Goal: Information Seeking & Learning: Learn about a topic

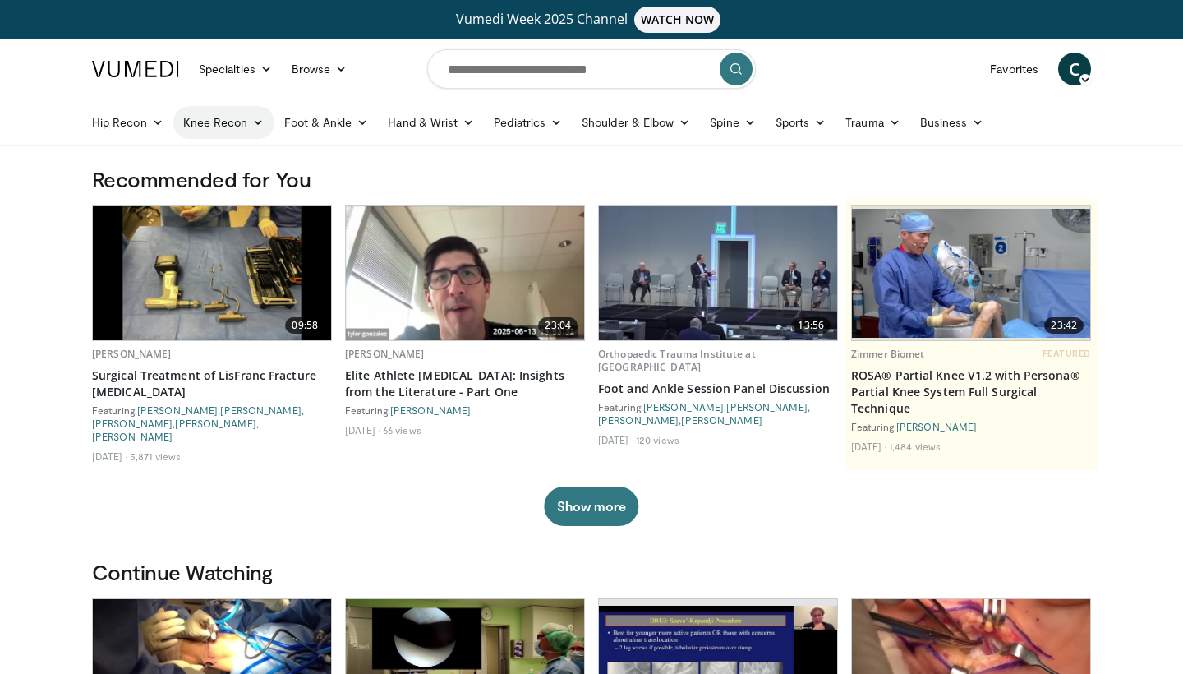
click at [226, 119] on link "Knee Recon" at bounding box center [223, 122] width 101 height 33
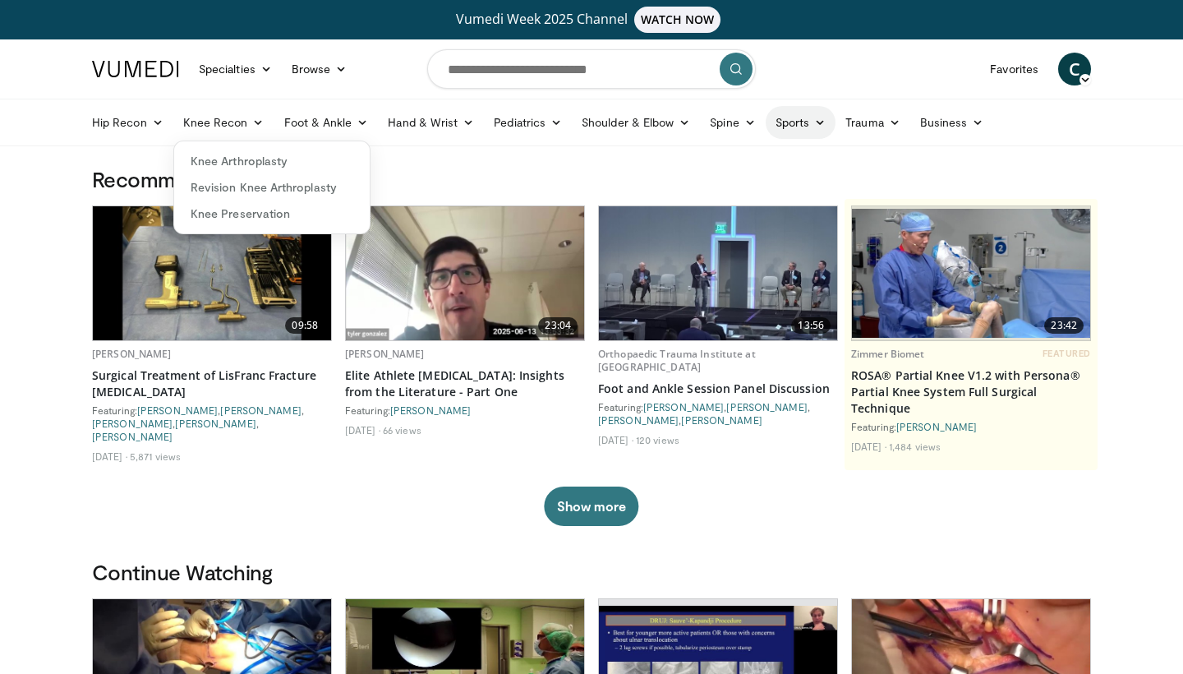
click at [803, 122] on link "Sports" at bounding box center [801, 122] width 71 height 33
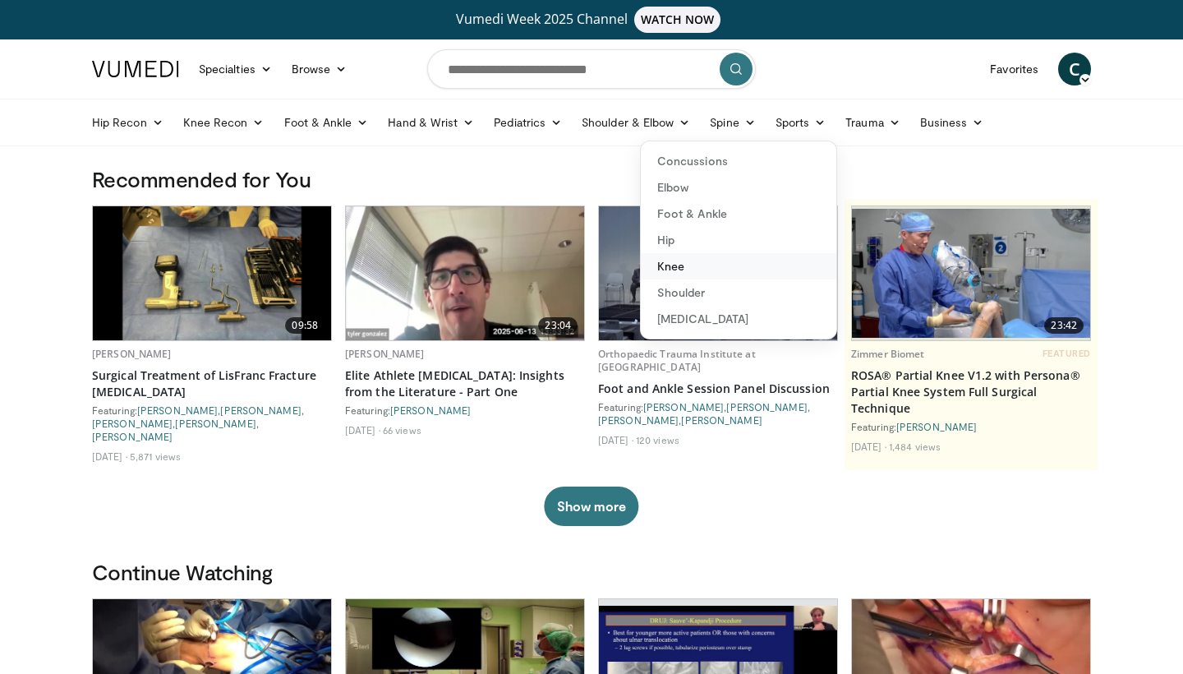
click at [686, 265] on link "Knee" at bounding box center [739, 266] width 196 height 26
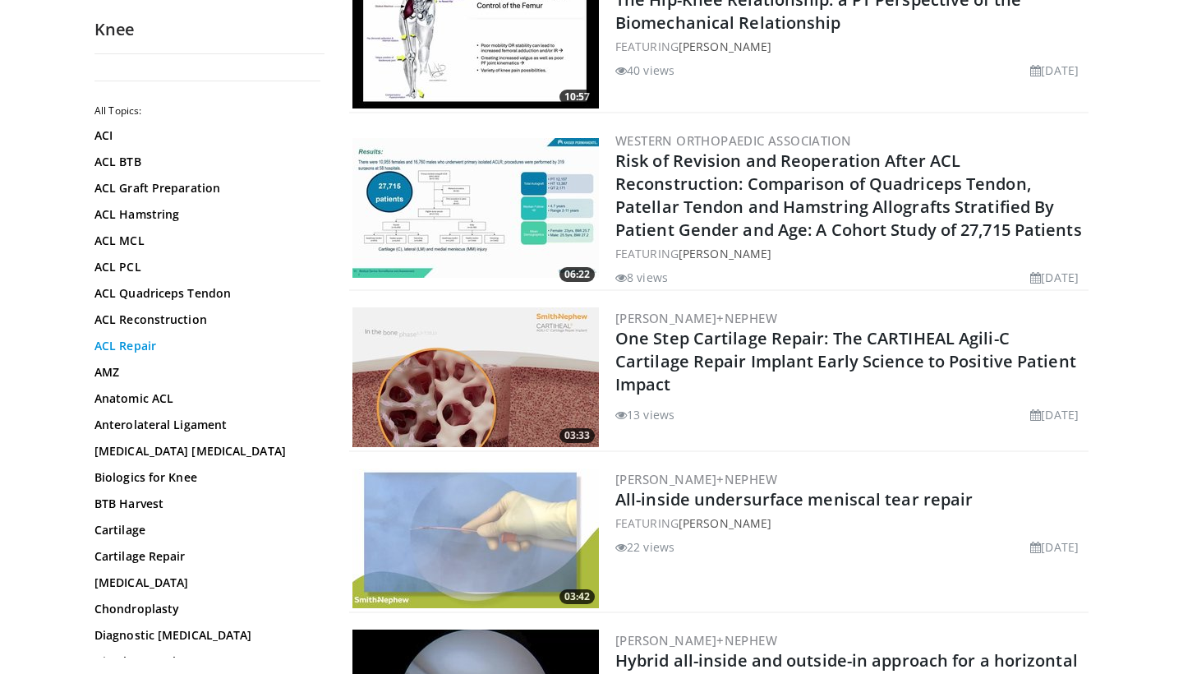
click at [144, 346] on link "ACL Repair" at bounding box center [205, 346] width 222 height 16
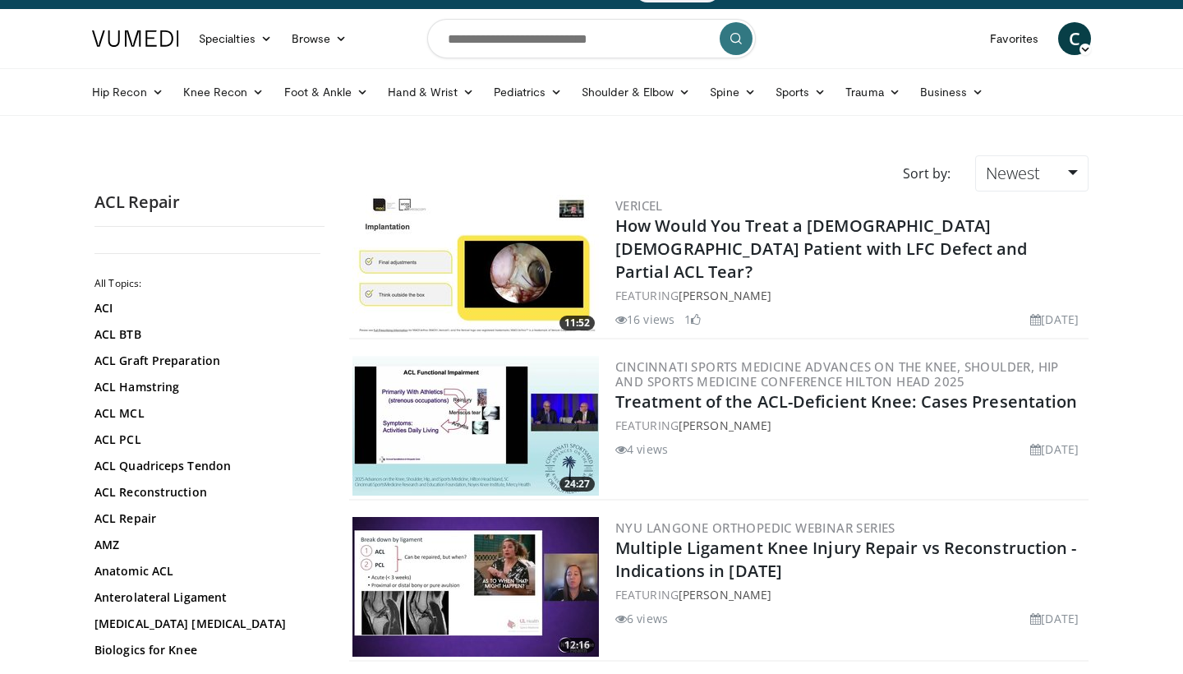
scroll to position [36, 0]
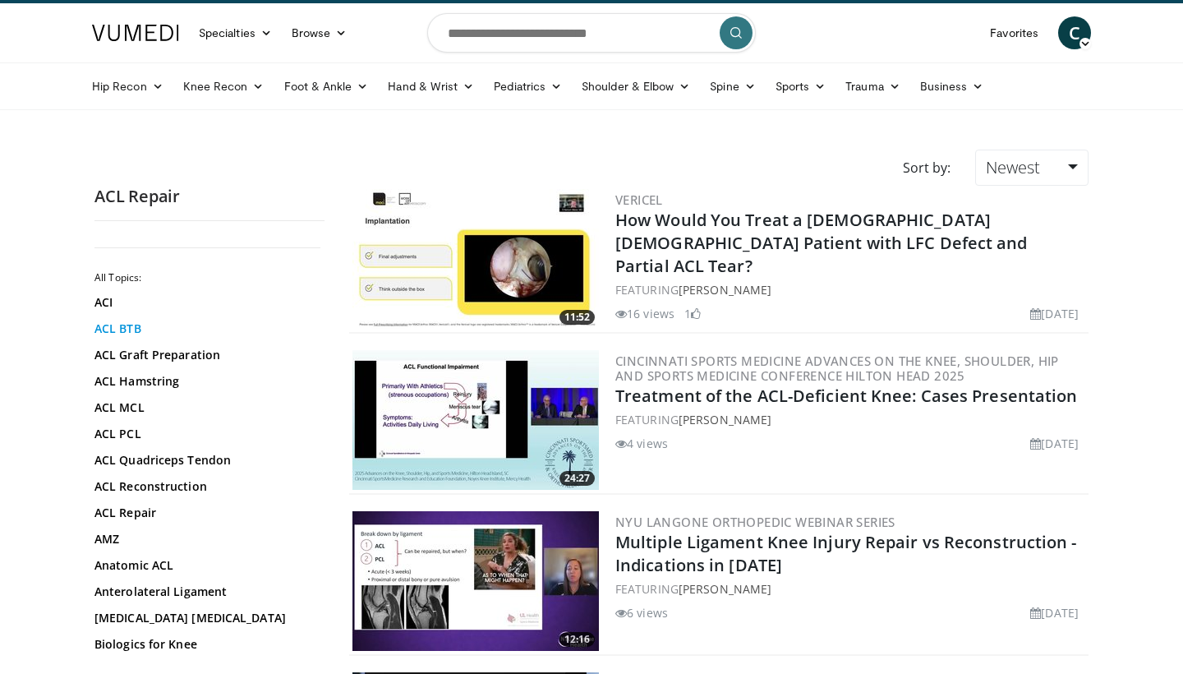
click at [125, 325] on link "ACL BTB" at bounding box center [205, 328] width 222 height 16
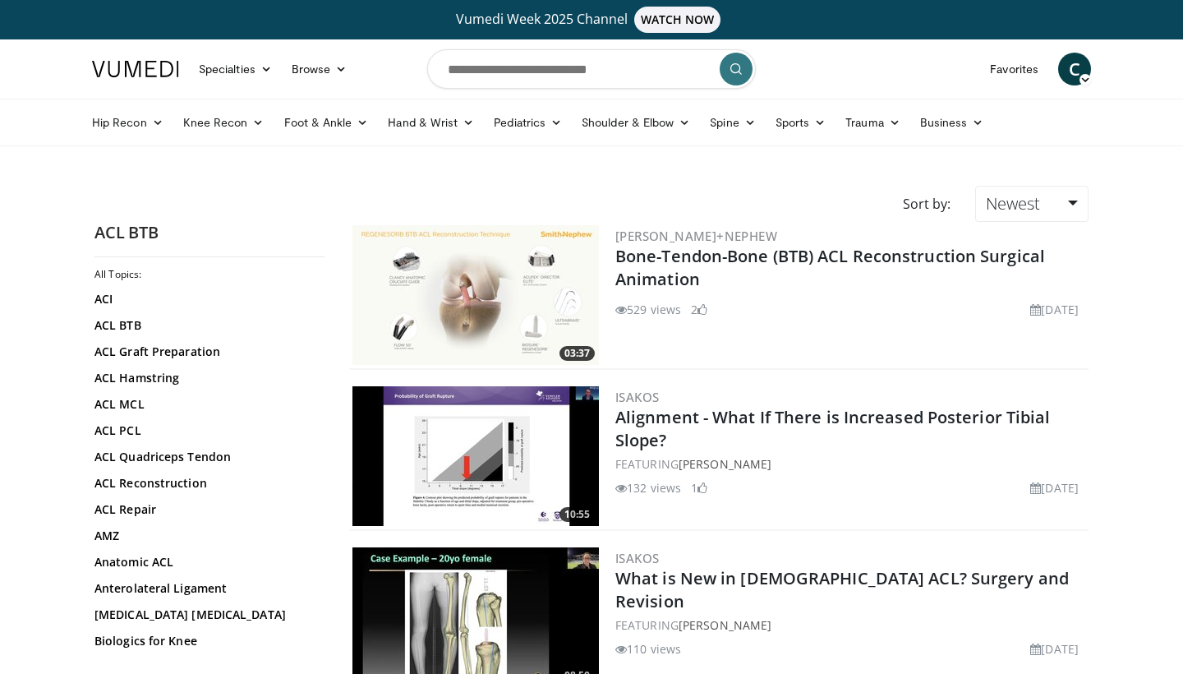
scroll to position [41, 0]
click at [160, 565] on link "Anatomic ACL" at bounding box center [205, 560] width 222 height 16
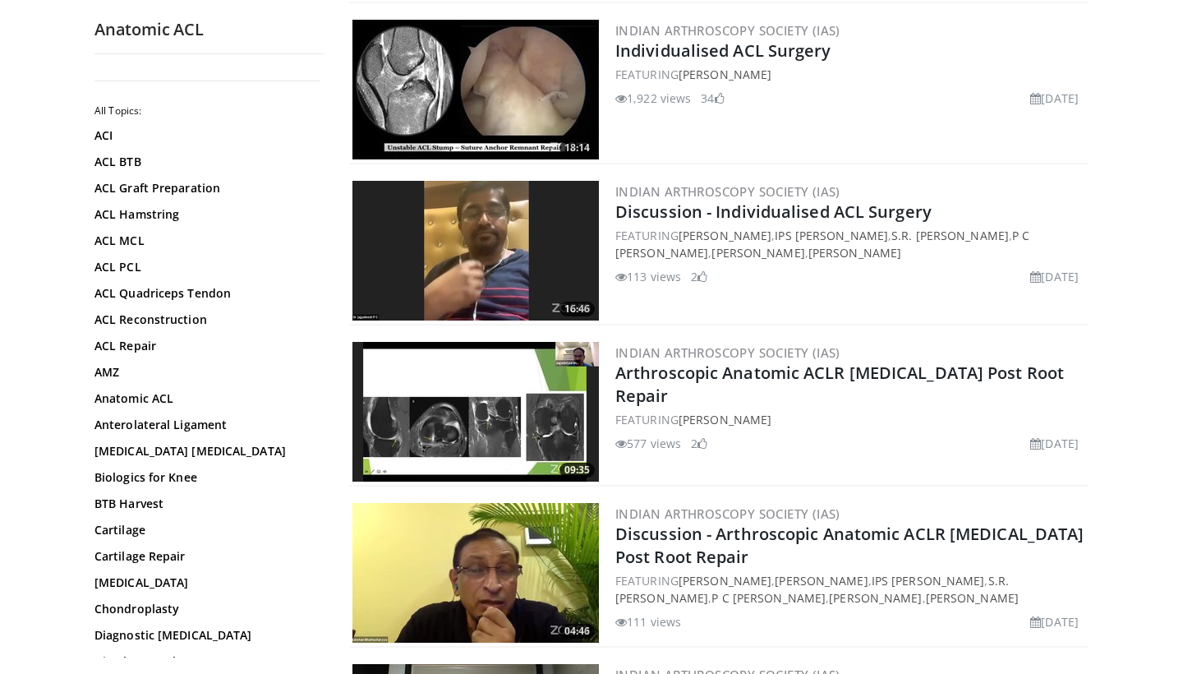
scroll to position [1093, 0]
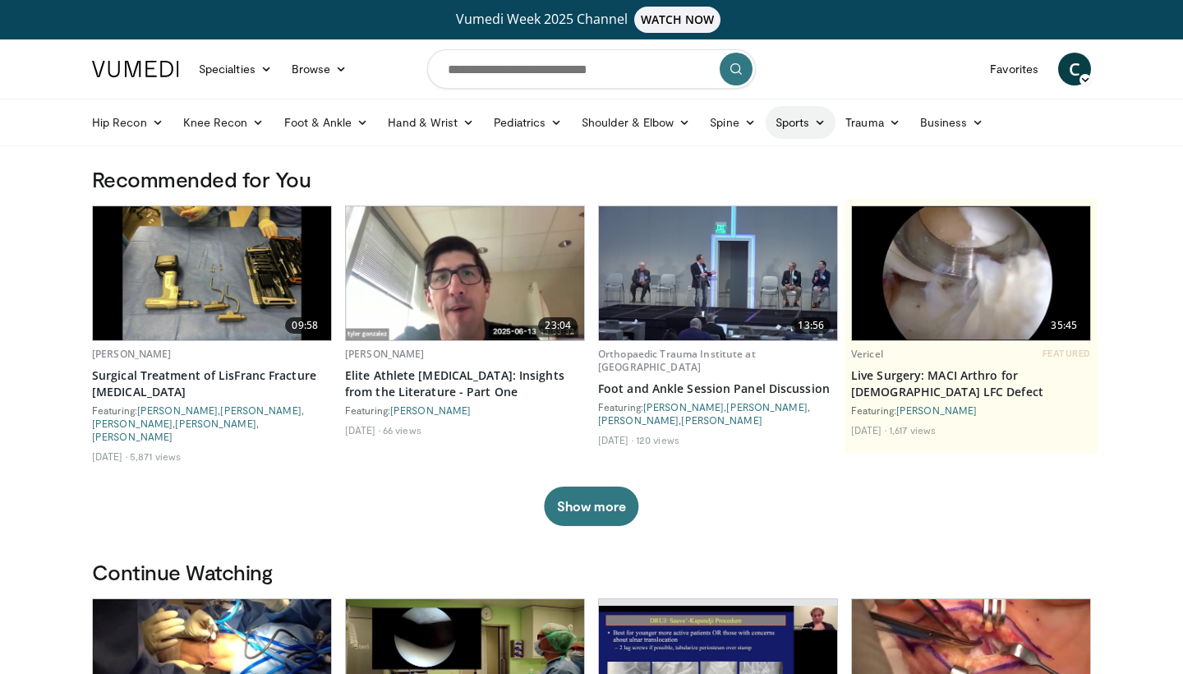
click at [784, 124] on link "Sports" at bounding box center [801, 122] width 71 height 33
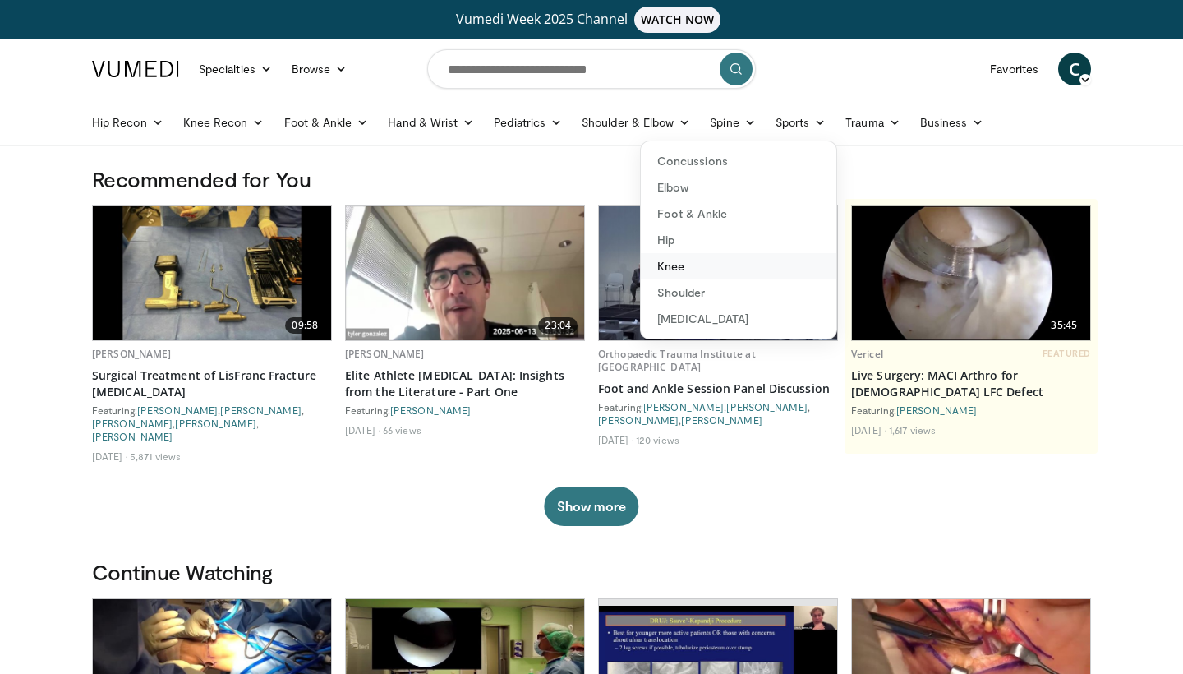
click at [700, 265] on link "Knee" at bounding box center [739, 266] width 196 height 26
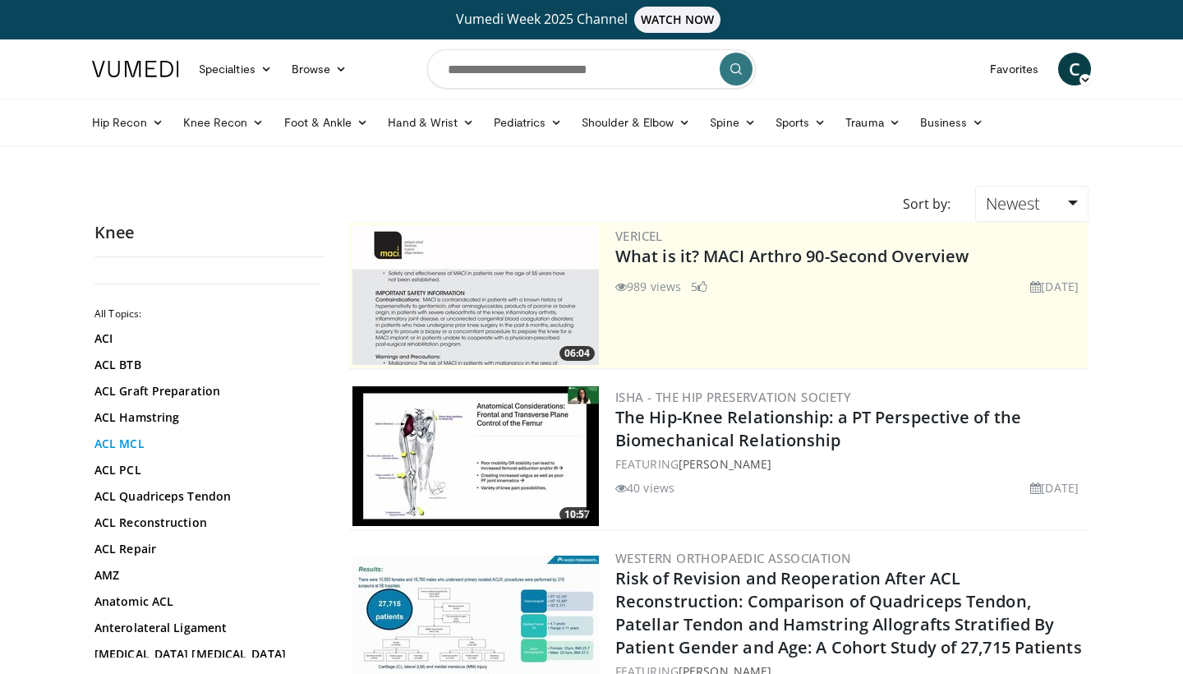
click at [127, 444] on link "ACL MCL" at bounding box center [205, 443] width 222 height 16
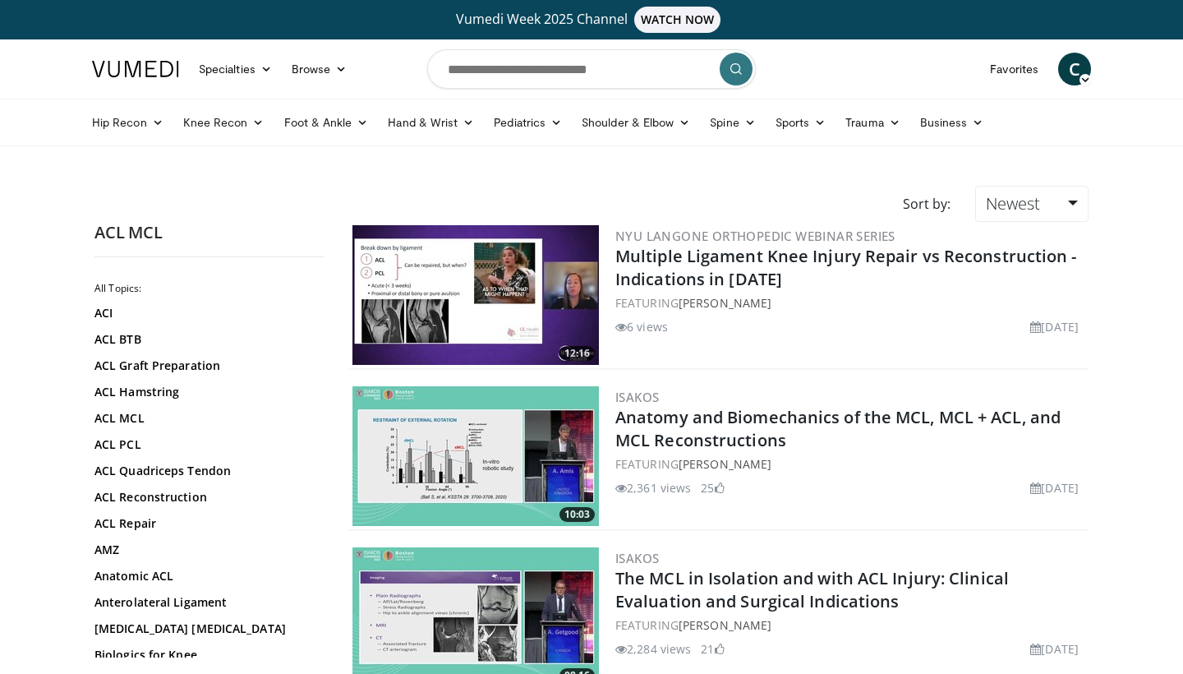
scroll to position [30, 0]
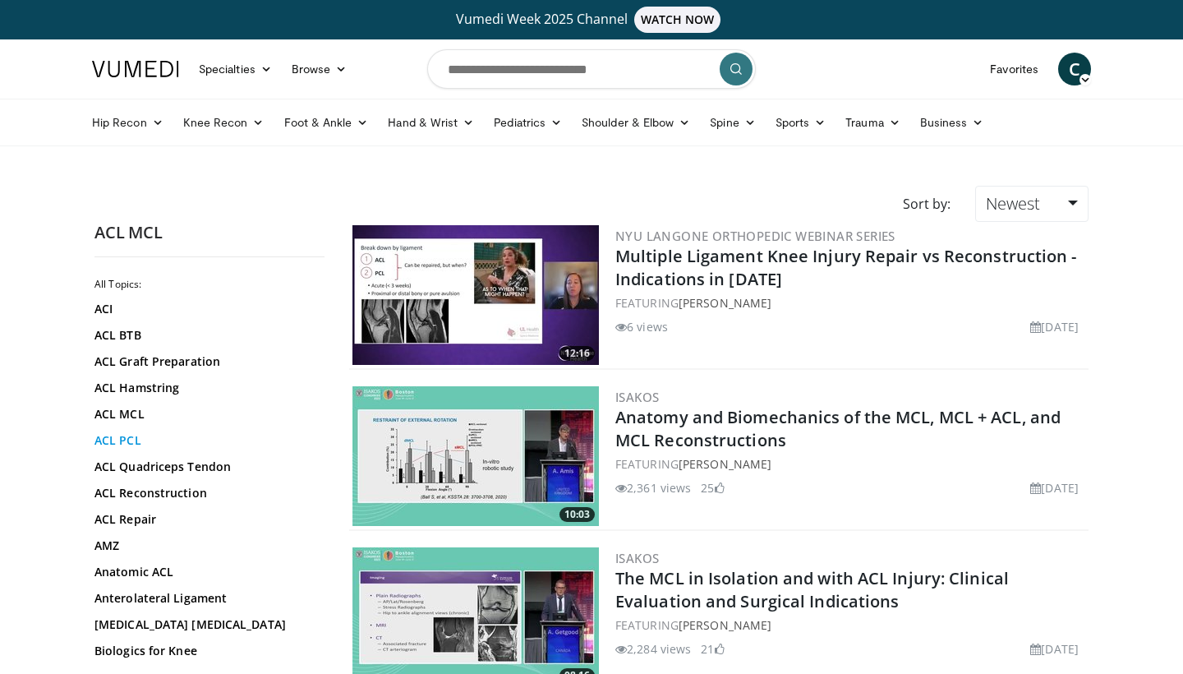
click at [127, 433] on link "ACL PCL" at bounding box center [205, 440] width 222 height 16
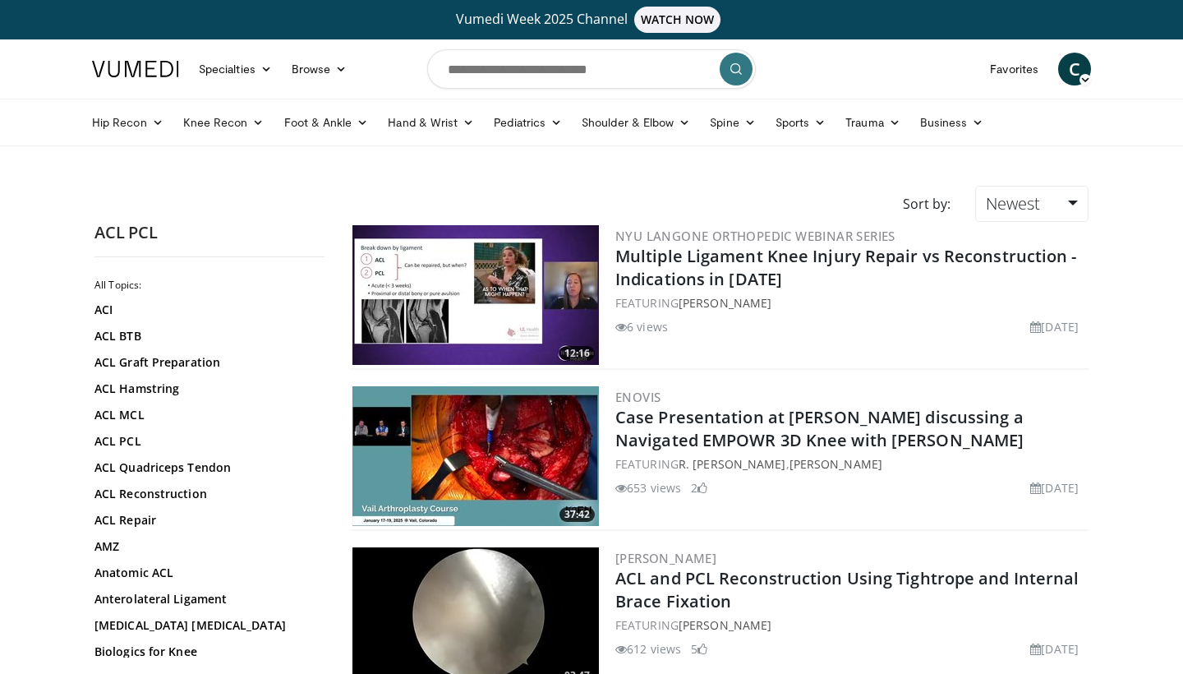
scroll to position [30, 0]
click at [160, 500] on link "ACL Reconstruction" at bounding box center [205, 493] width 222 height 16
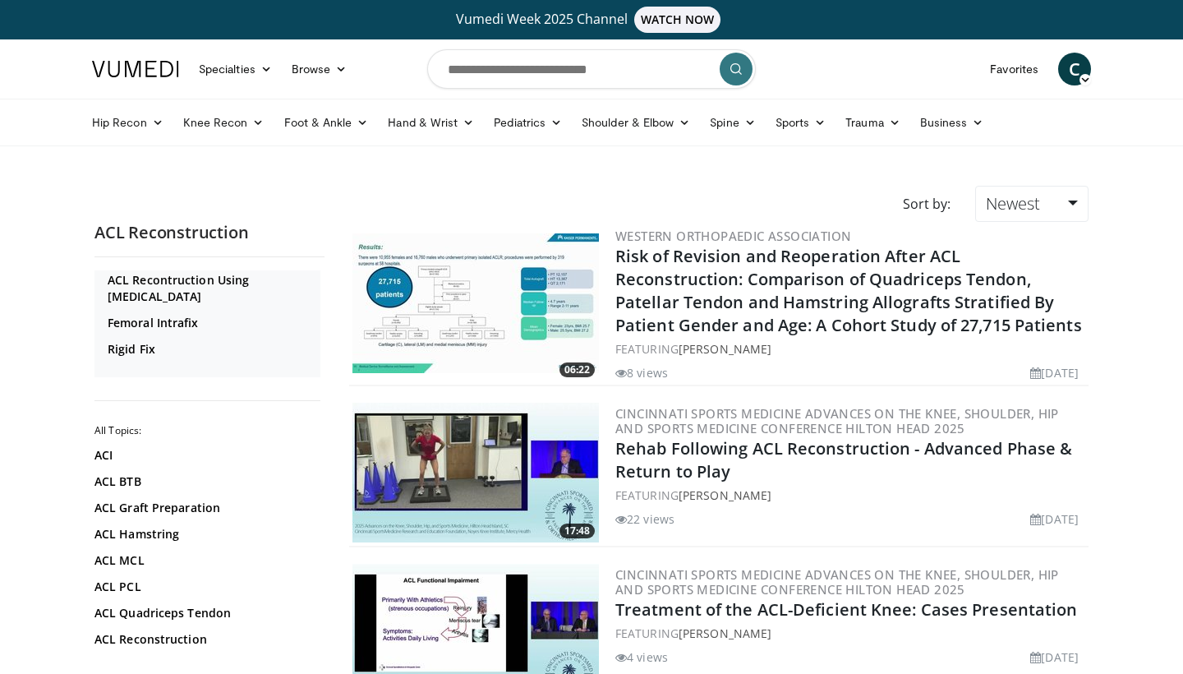
scroll to position [46, 0]
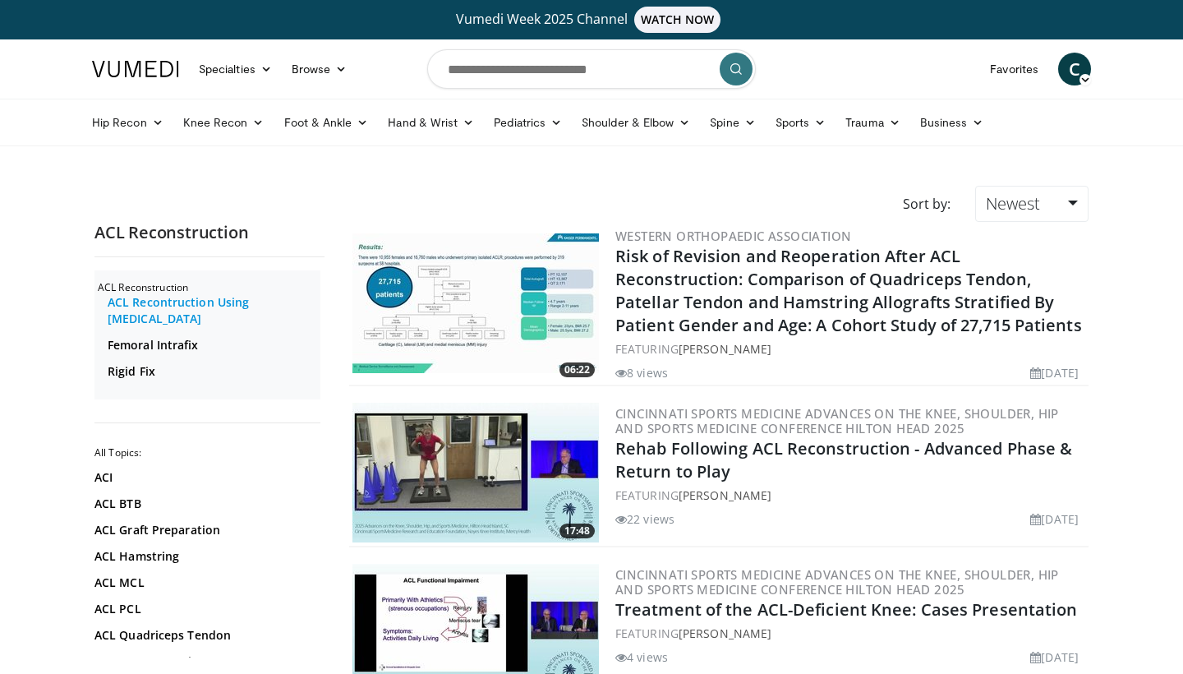
click at [239, 302] on link "ACL Recontruction Using Allograft" at bounding box center [212, 310] width 209 height 33
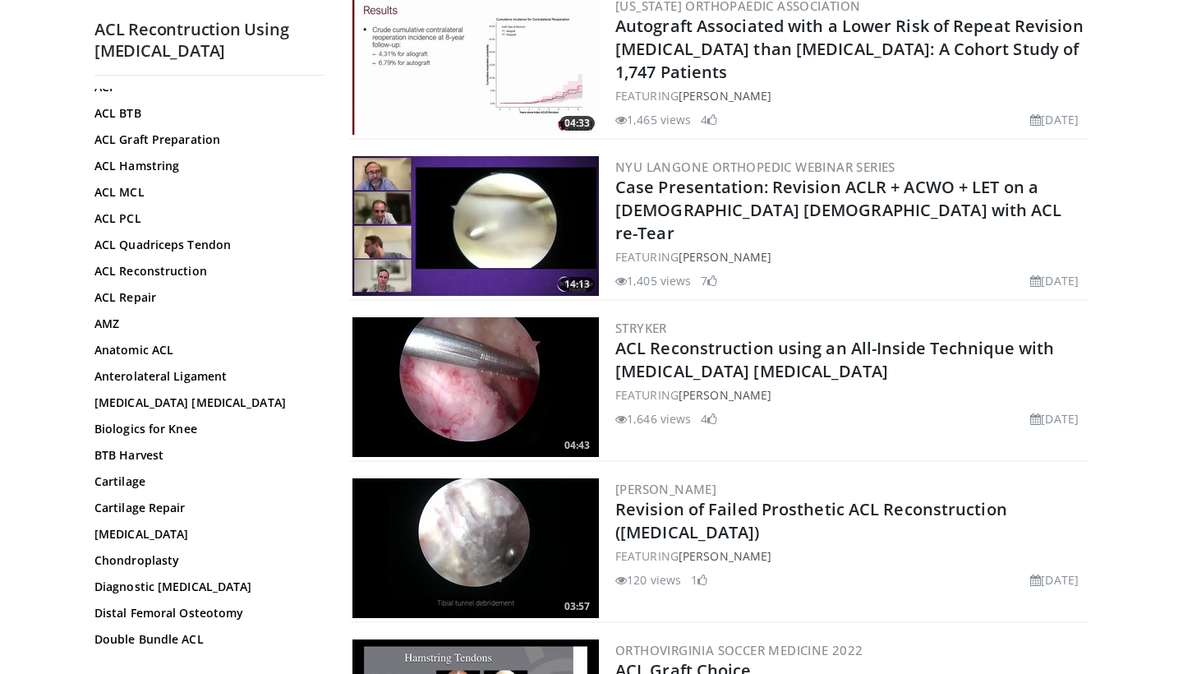
scroll to position [1906, 0]
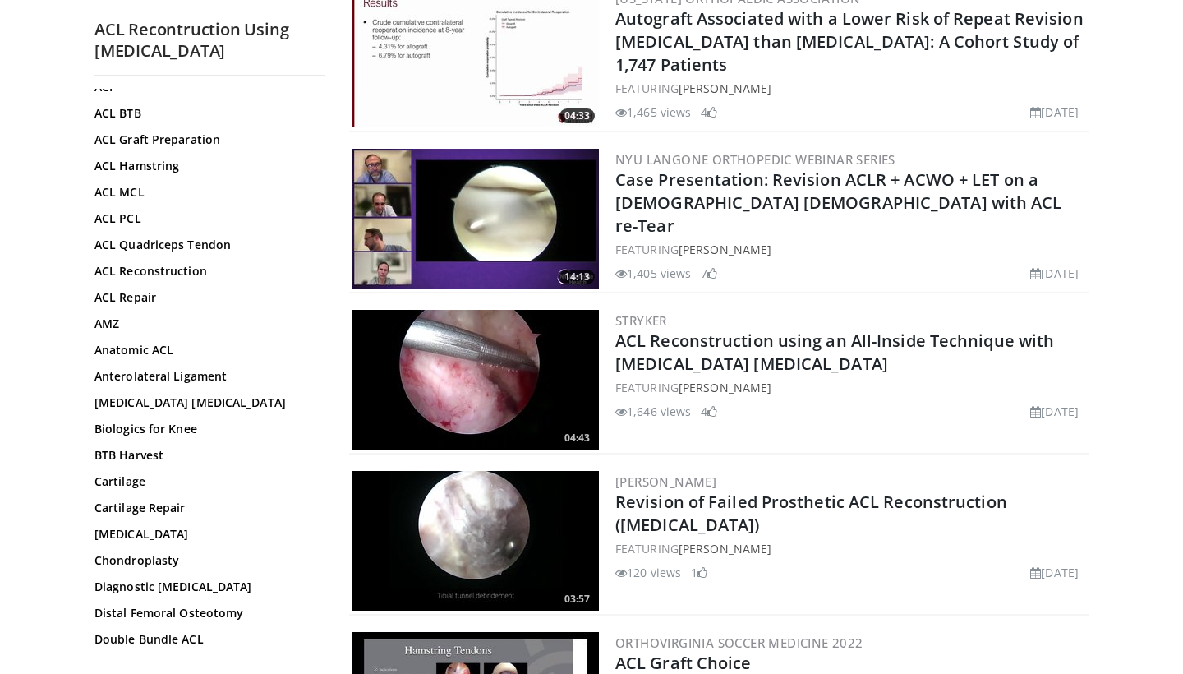
click at [536, 353] on img at bounding box center [475, 380] width 246 height 140
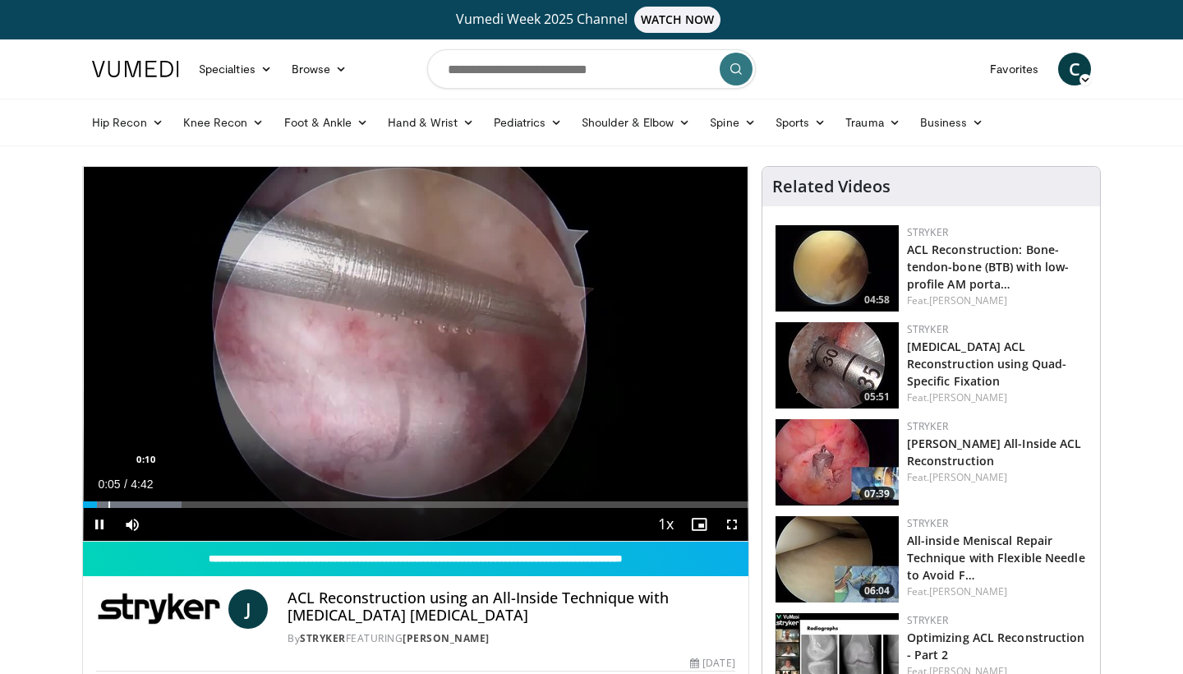
click at [108, 502] on div "Progress Bar" at bounding box center [109, 504] width 2 height 7
click at [136, 505] on div "Progress Bar" at bounding box center [137, 504] width 2 height 7
click at [157, 504] on div "Progress Bar" at bounding box center [158, 504] width 2 height 7
click at [172, 507] on div "Progress Bar" at bounding box center [173, 504] width 2 height 7
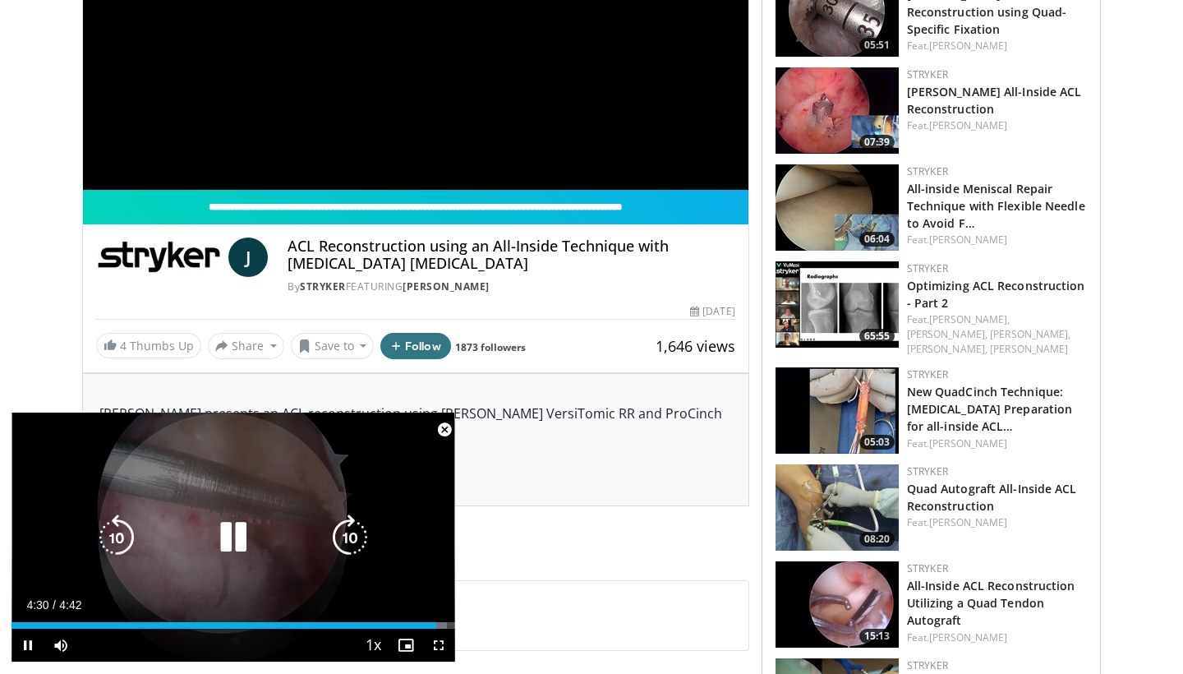
scroll to position [352, 0]
